Goal: Task Accomplishment & Management: Use online tool/utility

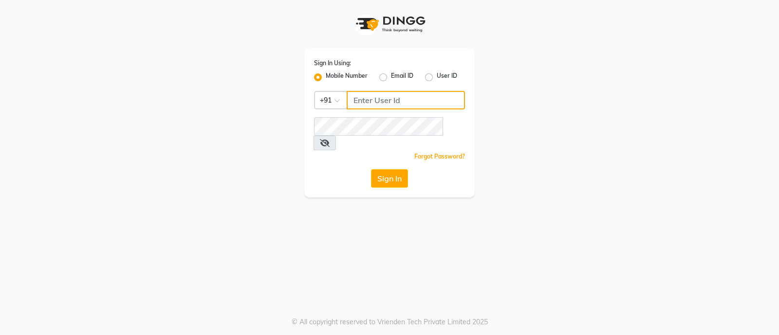
type input "8050403150"
click at [390, 169] on button "Sign In" at bounding box center [389, 178] width 37 height 19
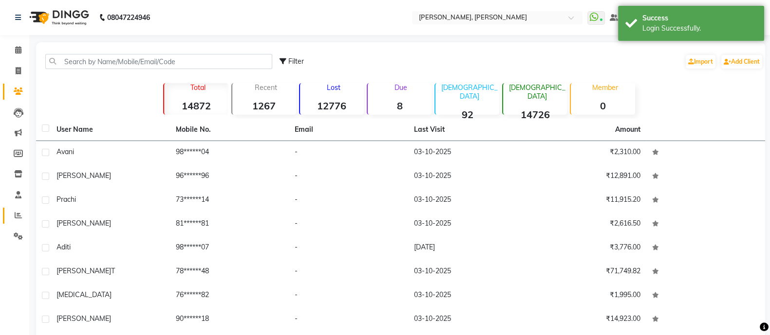
click at [7, 218] on link "Reports" at bounding box center [14, 216] width 23 height 16
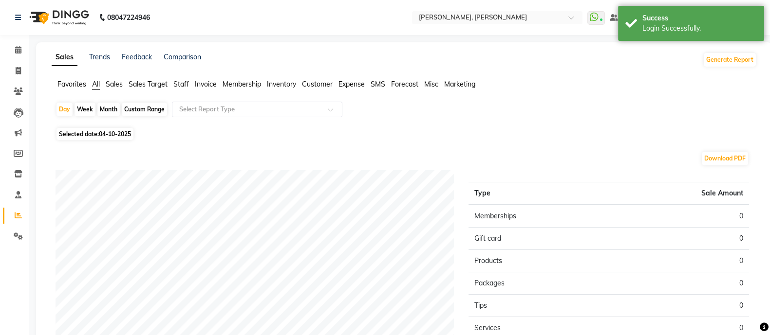
click at [181, 82] on span "Staff" at bounding box center [181, 84] width 16 height 9
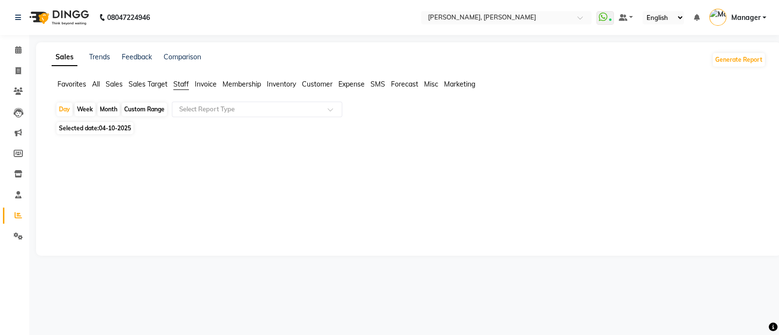
click at [107, 113] on div "Month" at bounding box center [108, 110] width 22 height 14
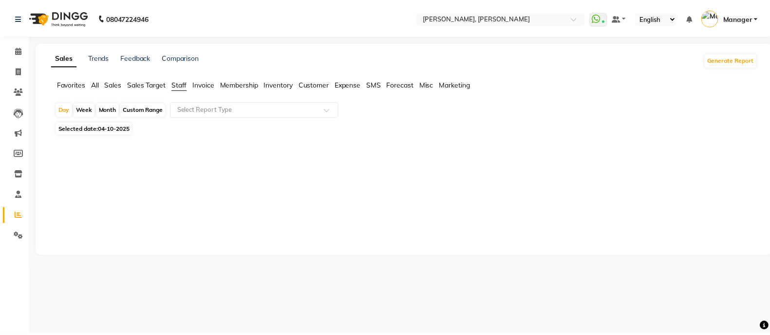
select select "10"
select select "2025"
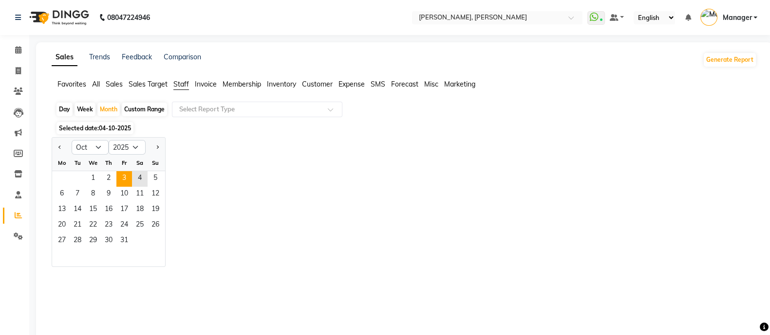
click at [123, 182] on span "3" at bounding box center [124, 179] width 16 height 16
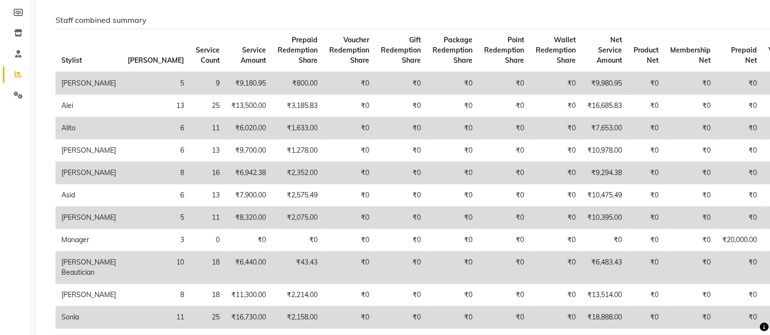
scroll to position [142, 0]
click at [19, 73] on icon at bounding box center [18, 73] width 7 height 7
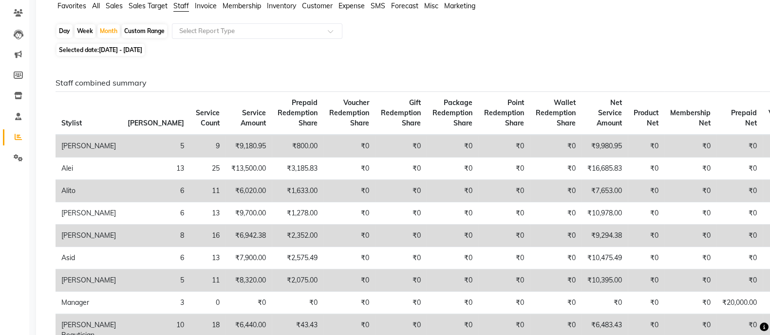
scroll to position [0, 0]
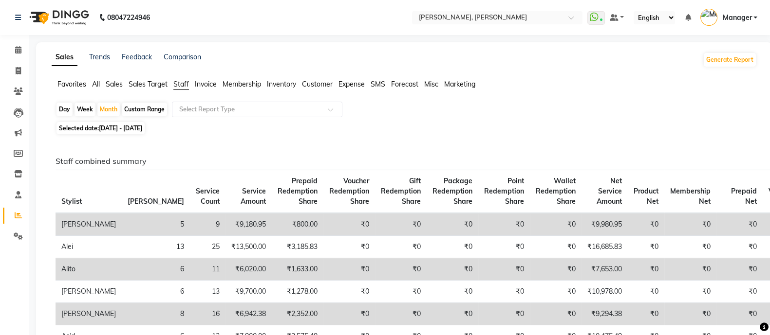
click at [130, 131] on span "[DATE] - [DATE]" at bounding box center [120, 128] width 43 height 7
select select "10"
select select "2025"
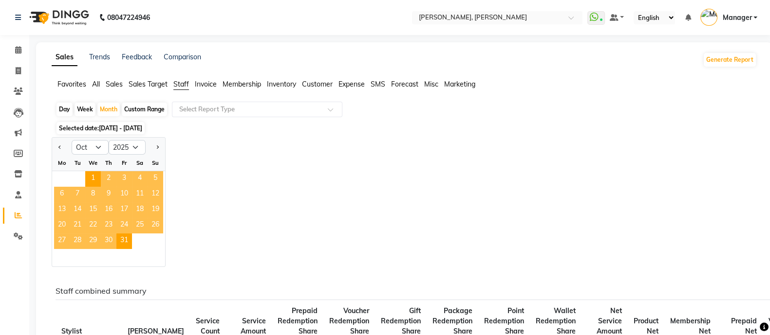
click at [127, 183] on span "3" at bounding box center [124, 179] width 16 height 16
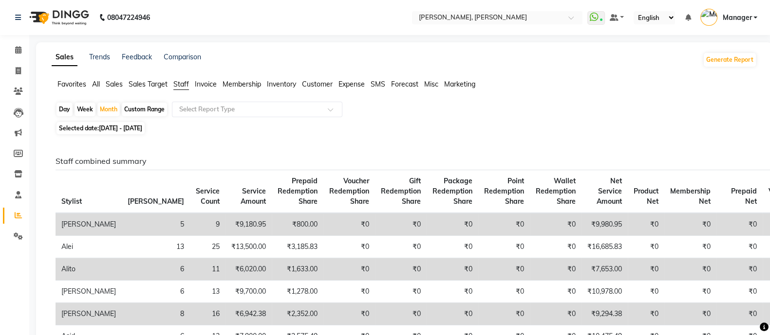
click at [72, 107] on div "Day" at bounding box center [64, 110] width 16 height 14
select select "10"
select select "2025"
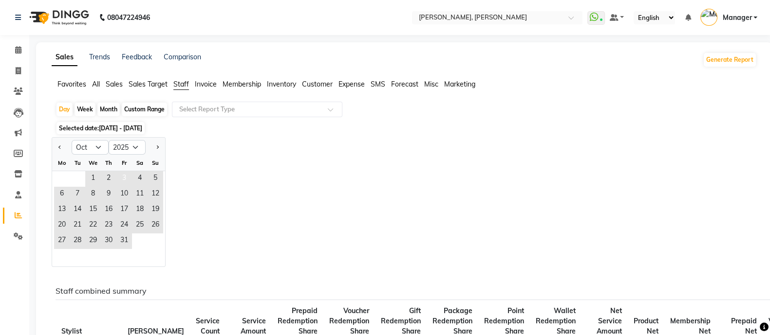
click at [126, 181] on span "3" at bounding box center [124, 179] width 16 height 16
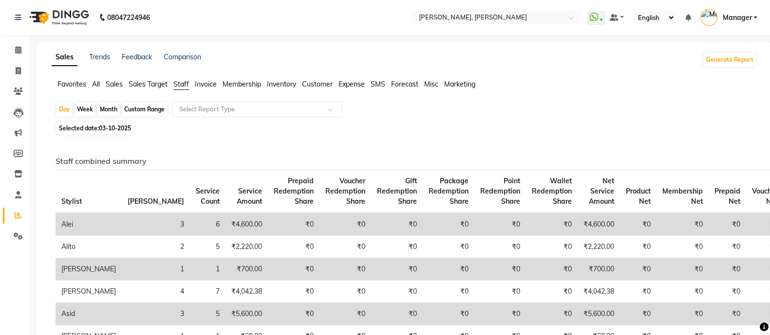
click at [110, 109] on div "Month" at bounding box center [108, 110] width 22 height 14
select select "10"
select select "2025"
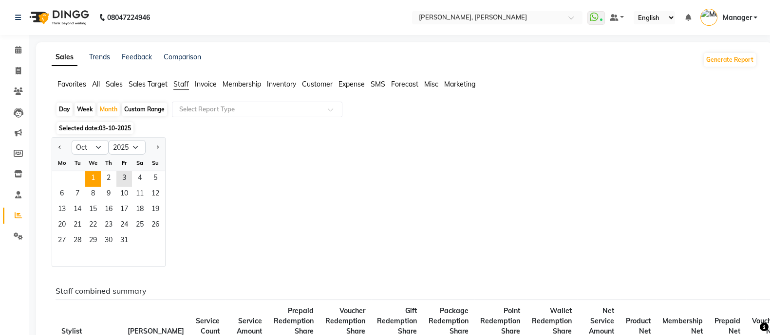
click at [87, 183] on span "1" at bounding box center [93, 179] width 16 height 16
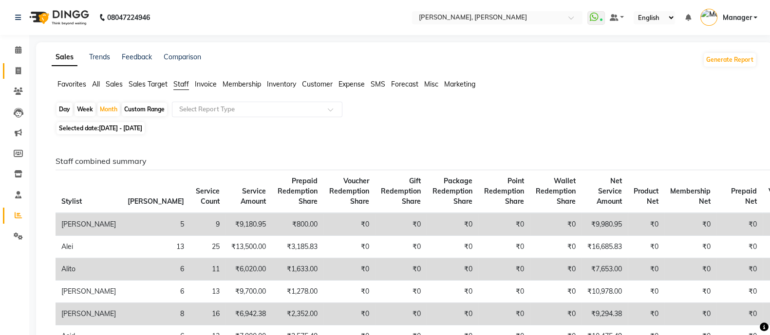
click at [12, 74] on span at bounding box center [18, 71] width 17 height 11
select select "service"
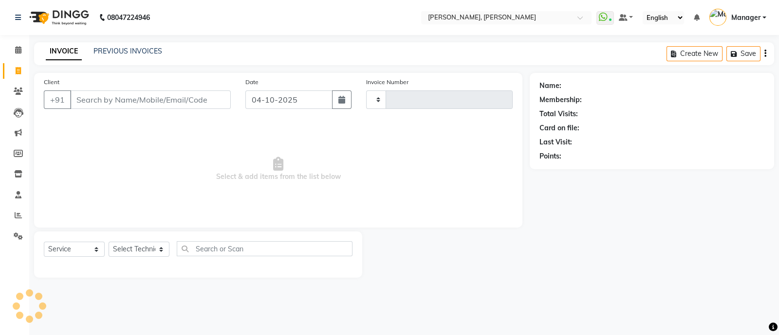
type input "4312"
select select "3767"
click at [26, 211] on span at bounding box center [18, 215] width 17 height 11
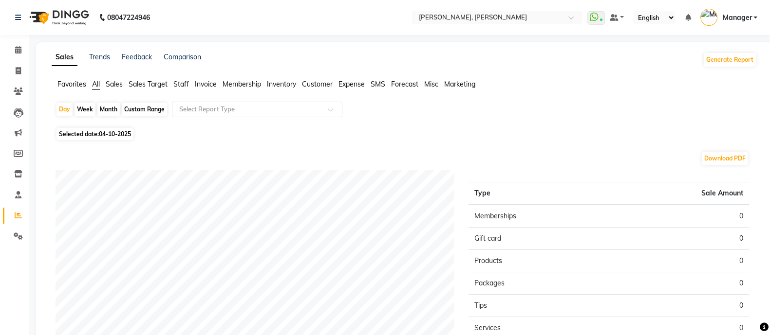
click at [185, 79] on li "Staff" at bounding box center [181, 84] width 16 height 10
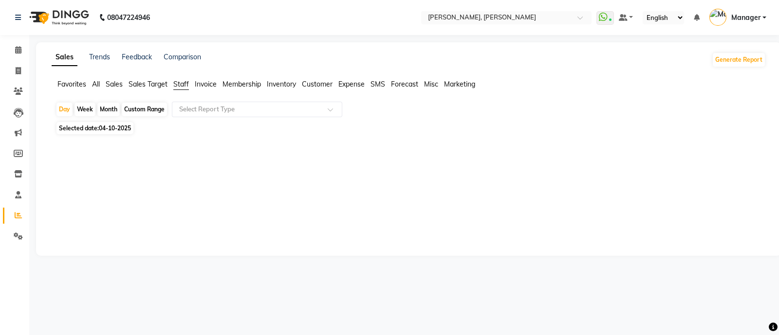
click at [88, 105] on div "Week" at bounding box center [84, 110] width 21 height 14
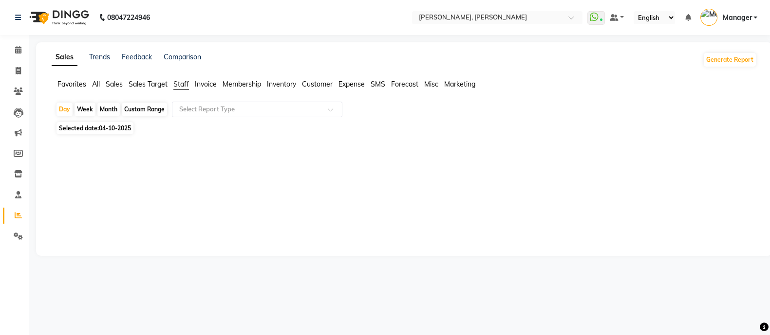
select select "10"
select select "2025"
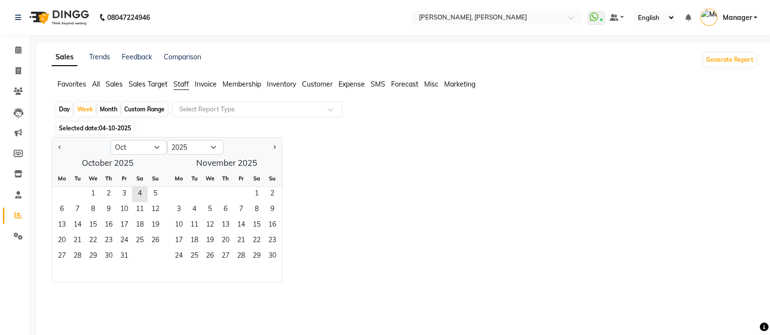
click at [109, 104] on div "Month" at bounding box center [108, 110] width 22 height 14
select select "10"
select select "2025"
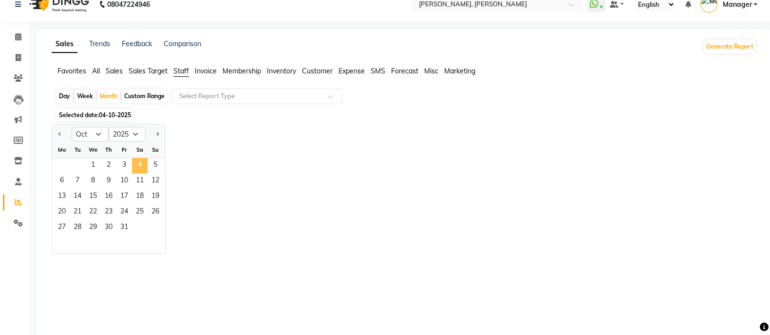
scroll to position [13, 0]
click at [156, 161] on span "5" at bounding box center [156, 167] width 16 height 16
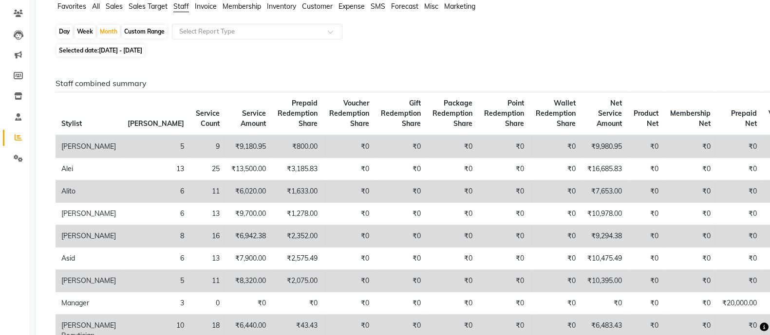
scroll to position [0, 0]
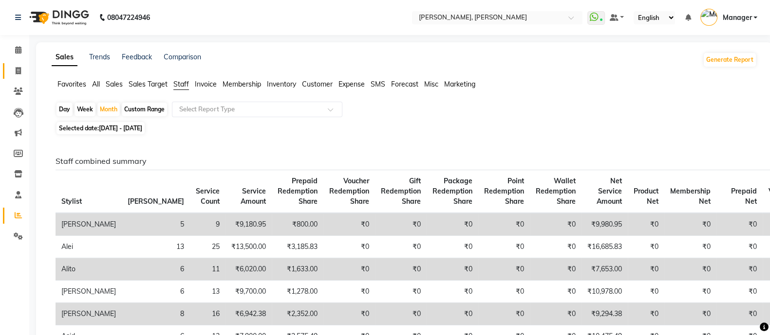
click at [16, 71] on icon at bounding box center [18, 70] width 5 height 7
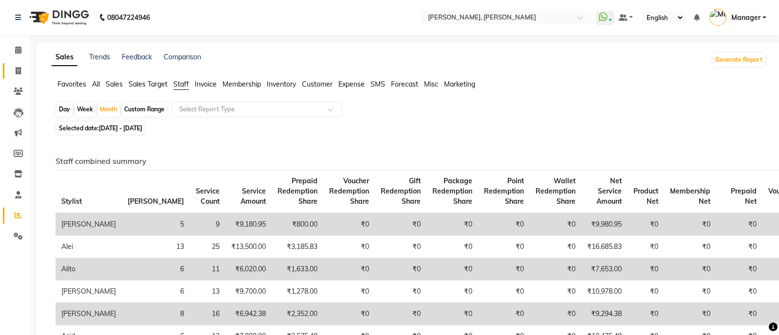
select select "service"
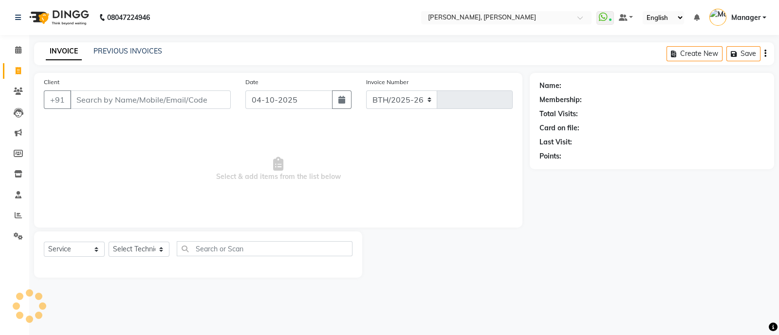
select select "3767"
type input "4312"
click at [111, 102] on input "Client" at bounding box center [150, 100] width 161 height 19
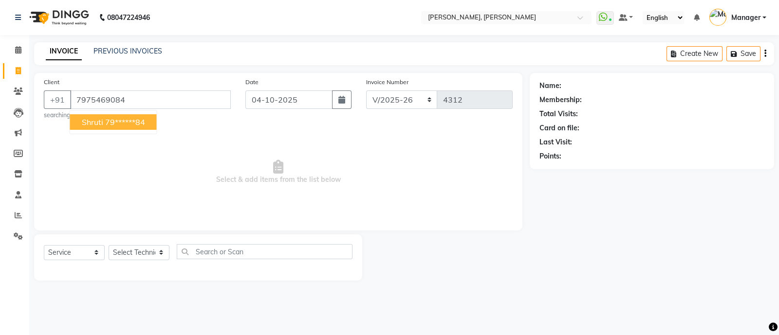
type input "7975469084"
select select "1: Object"
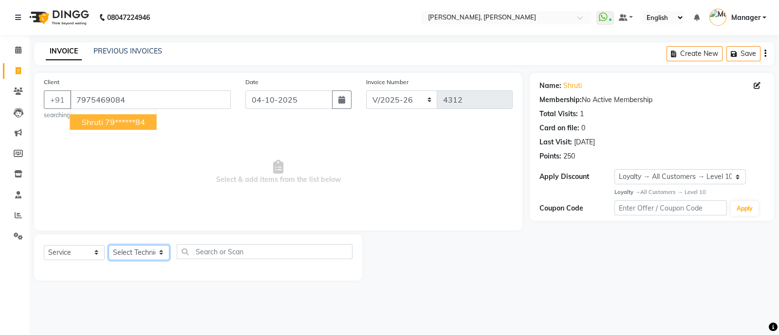
click at [157, 252] on select "Select Technician [PERSON_NAME] [PERSON_NAME] Asid Hanmi [PERSON_NAME] Manager …" at bounding box center [139, 252] width 61 height 15
select select "34784"
click at [109, 246] on select "Select Technician [PERSON_NAME] [PERSON_NAME] Asid Hanmi [PERSON_NAME] Manager …" at bounding box center [139, 252] width 61 height 15
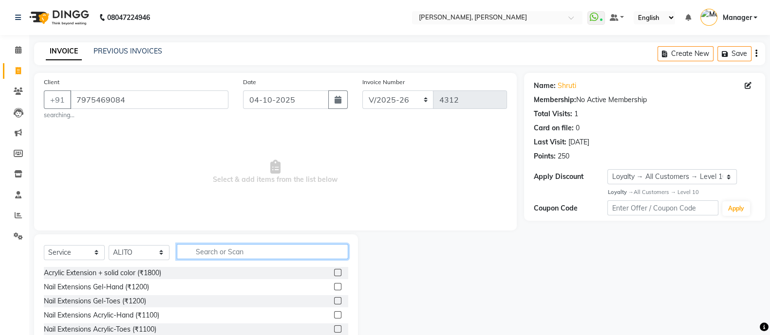
click at [278, 251] on input "text" at bounding box center [262, 251] width 171 height 15
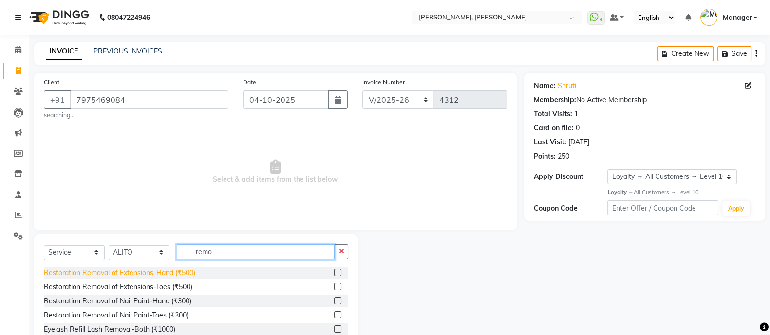
type input "remo"
click at [158, 276] on div "Restoration Removal of Extensions-Hand (₹500)" at bounding box center [119, 273] width 151 height 10
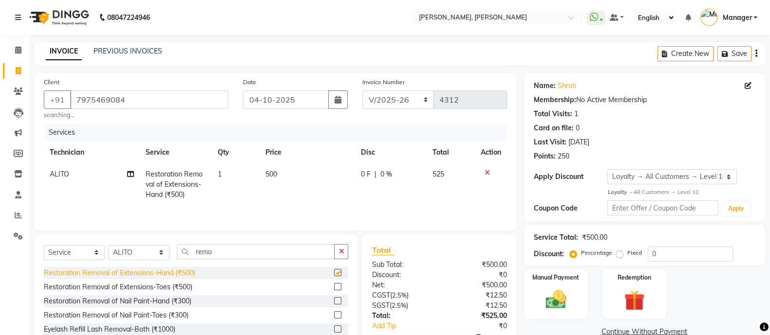
checkbox input "false"
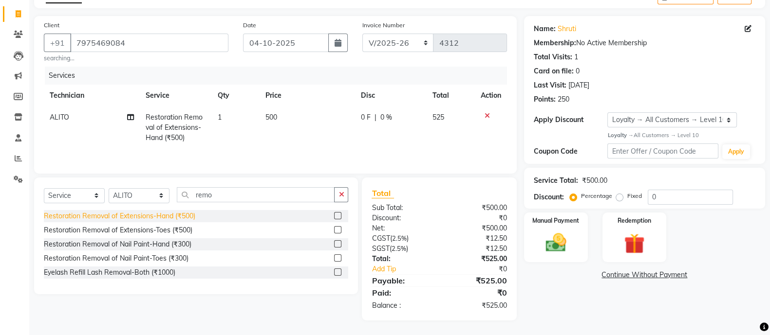
click at [562, 239] on img at bounding box center [555, 243] width 33 height 24
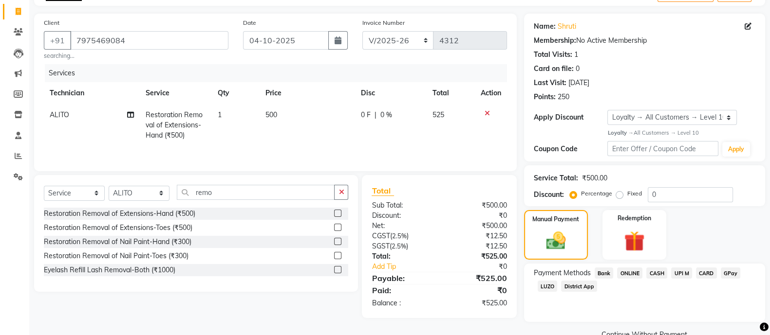
click at [633, 271] on span "ONLINE" at bounding box center [629, 273] width 25 height 11
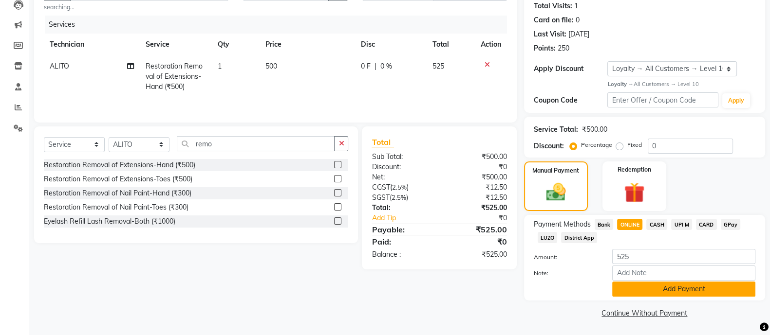
click at [703, 287] on button "Add Payment" at bounding box center [683, 289] width 143 height 15
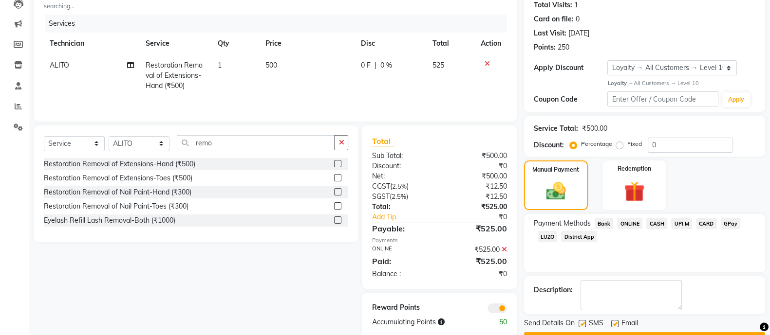
scroll to position [135, 0]
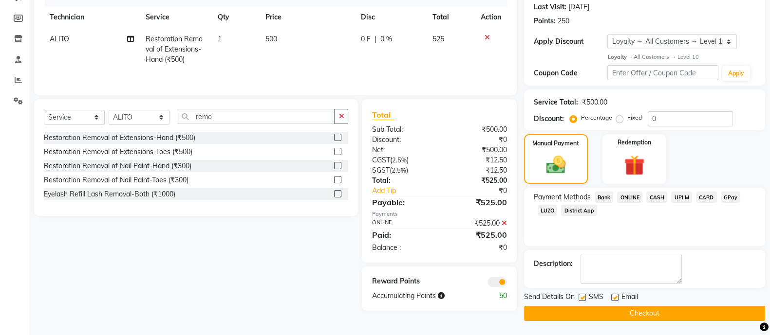
click at [681, 315] on button "Checkout" at bounding box center [644, 313] width 241 height 15
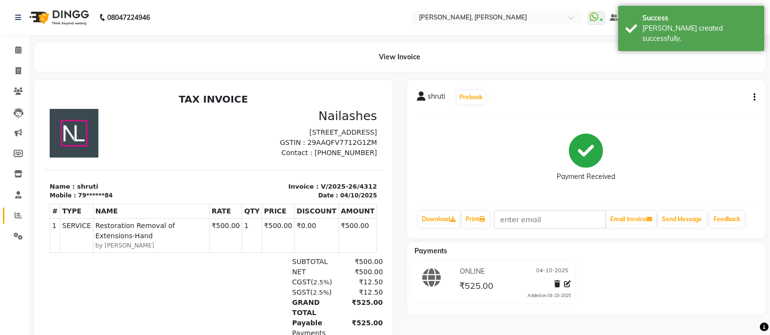
click at [17, 216] on icon at bounding box center [18, 215] width 7 height 7
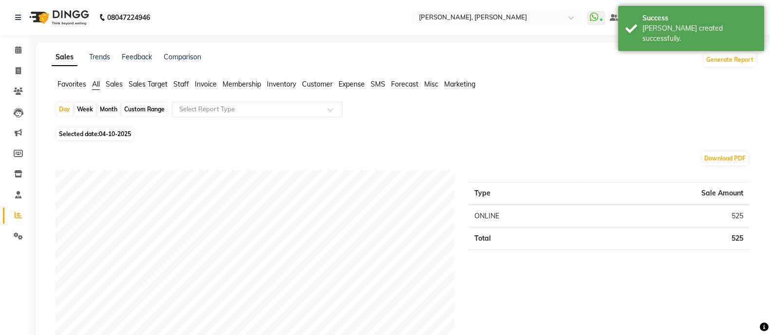
click at [181, 84] on span "Staff" at bounding box center [181, 84] width 16 height 9
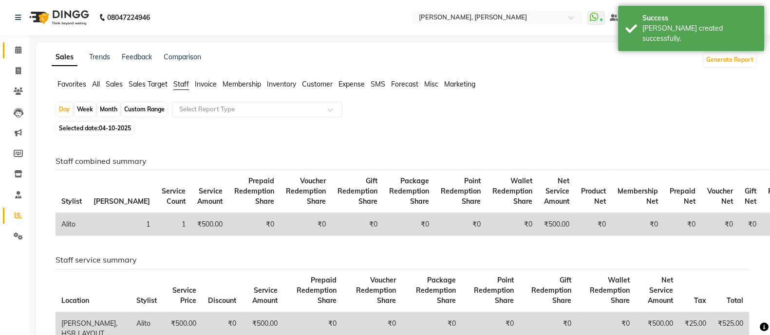
click at [17, 56] on link "Calendar" at bounding box center [14, 50] width 23 height 16
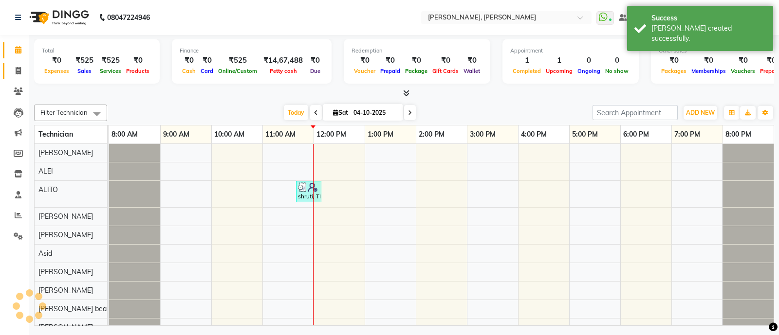
click at [11, 75] on span at bounding box center [18, 71] width 17 height 11
select select "service"
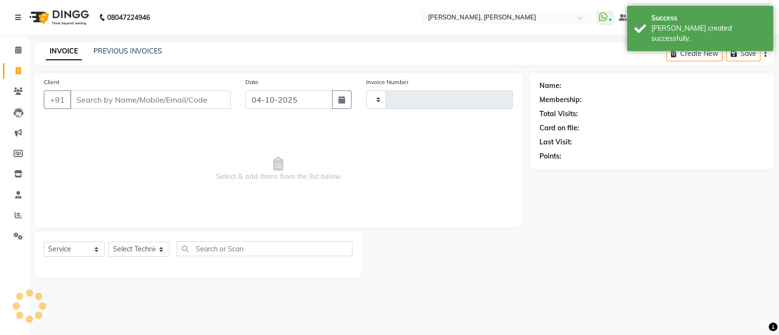
type input "4313"
select select "3767"
